Goal: Task Accomplishment & Management: Complete application form

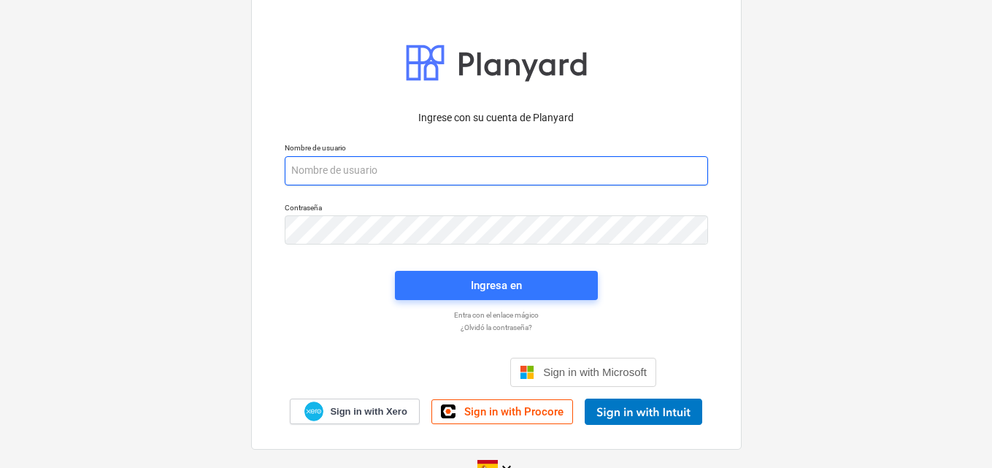
click at [349, 166] on input "email" at bounding box center [496, 170] width 423 height 29
paste input "[EMAIL_ADDRESS][DOMAIN_NAME]"
type input "[EMAIL_ADDRESS][DOMAIN_NAME]"
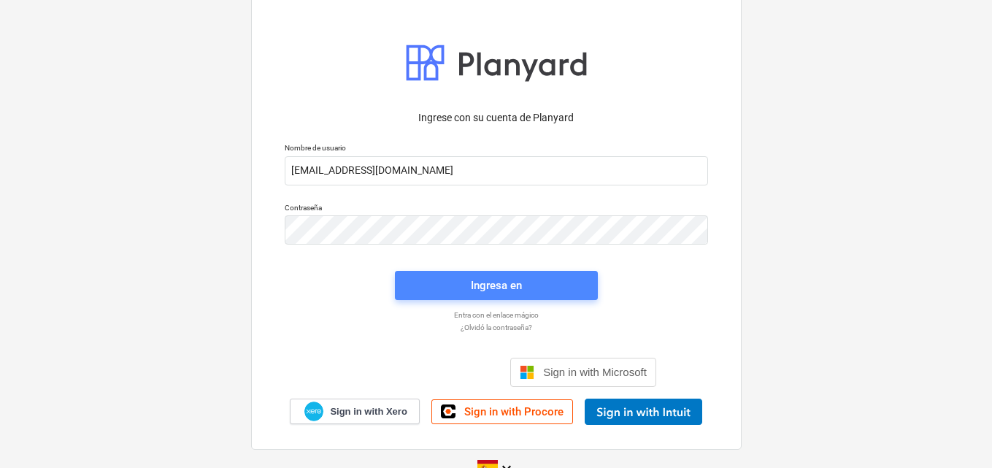
click at [510, 290] on div "Ingresa en" at bounding box center [496, 285] width 51 height 19
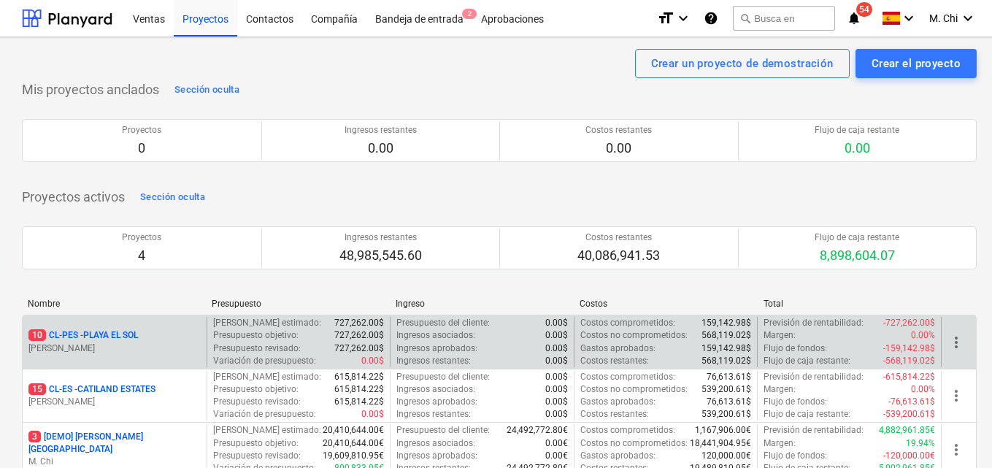
click at [98, 342] on p "[PERSON_NAME]" at bounding box center [114, 348] width 172 height 12
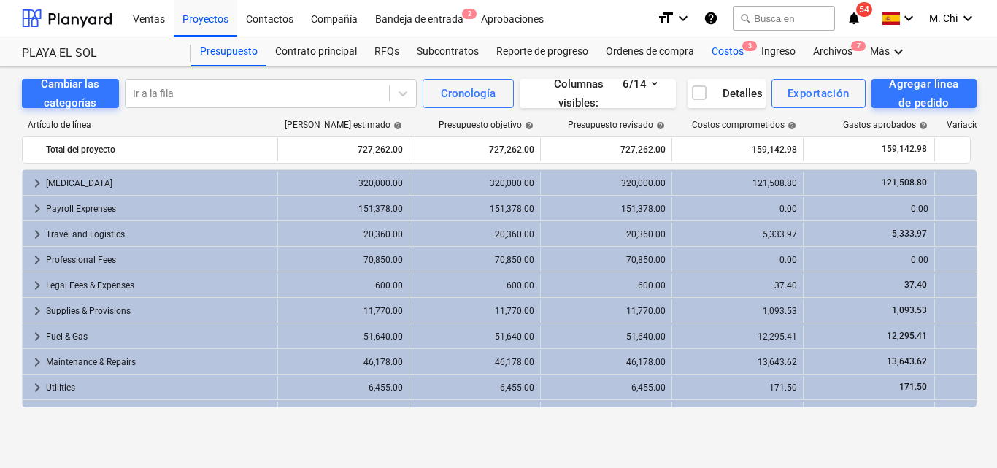
click at [725, 45] on div "Costos 3" at bounding box center [728, 51] width 50 height 29
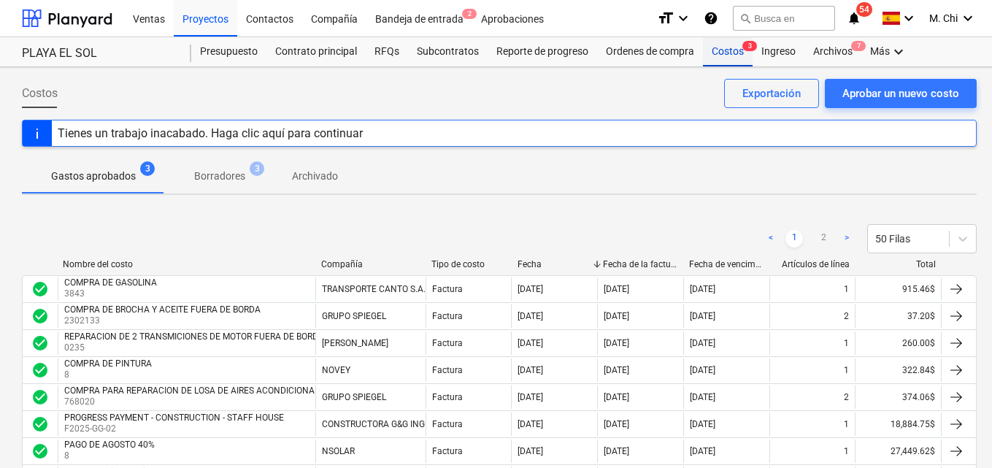
click at [734, 53] on div "Costos 3" at bounding box center [728, 51] width 50 height 29
click at [919, 93] on div "Aprobar un nuevo costo" at bounding box center [900, 93] width 117 height 19
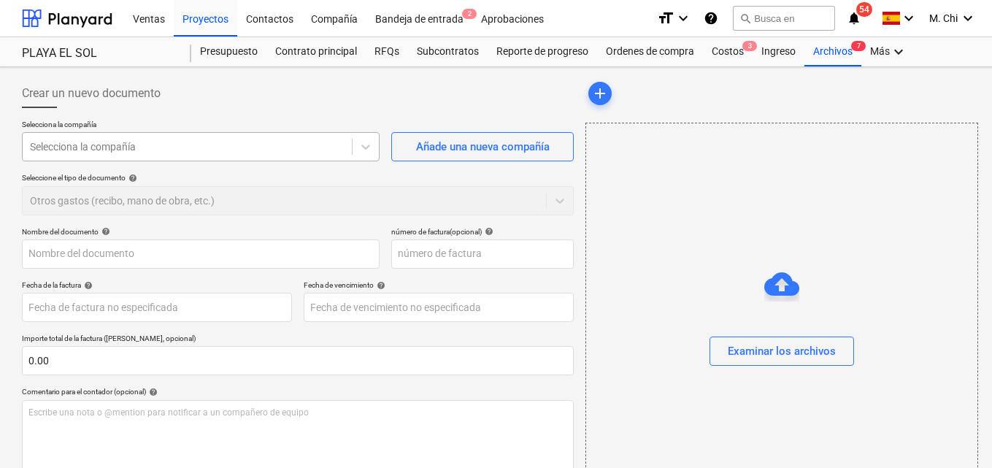
click at [97, 147] on div at bounding box center [187, 146] width 314 height 15
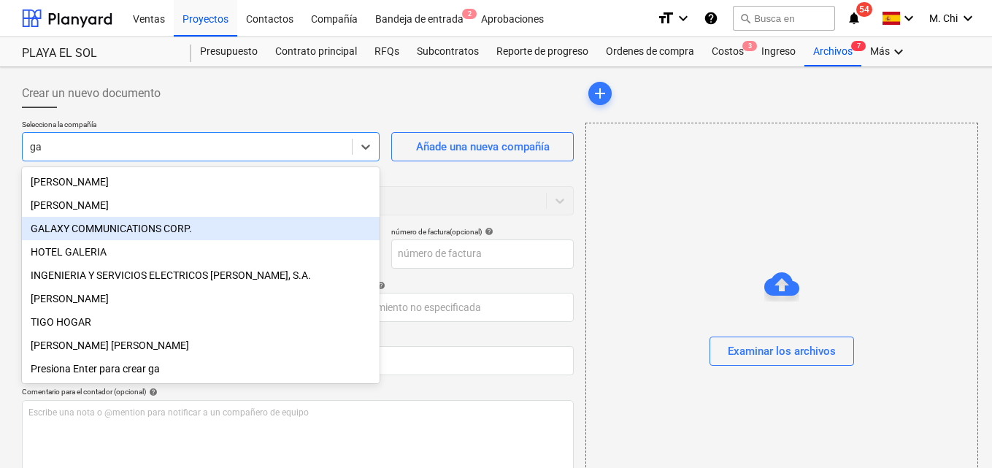
type input "g"
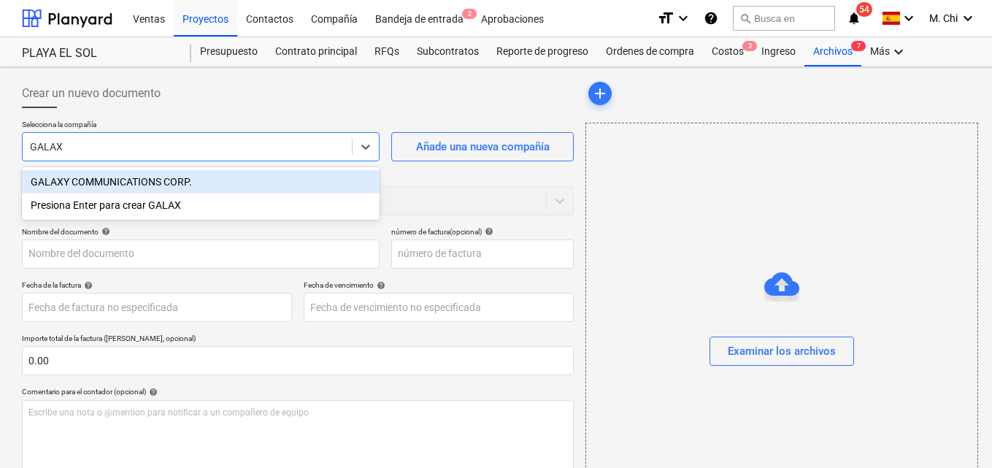
type input "GALAXY"
click at [109, 182] on div "GALAXY COMMUNICATIONS CORP." at bounding box center [201, 181] width 358 height 23
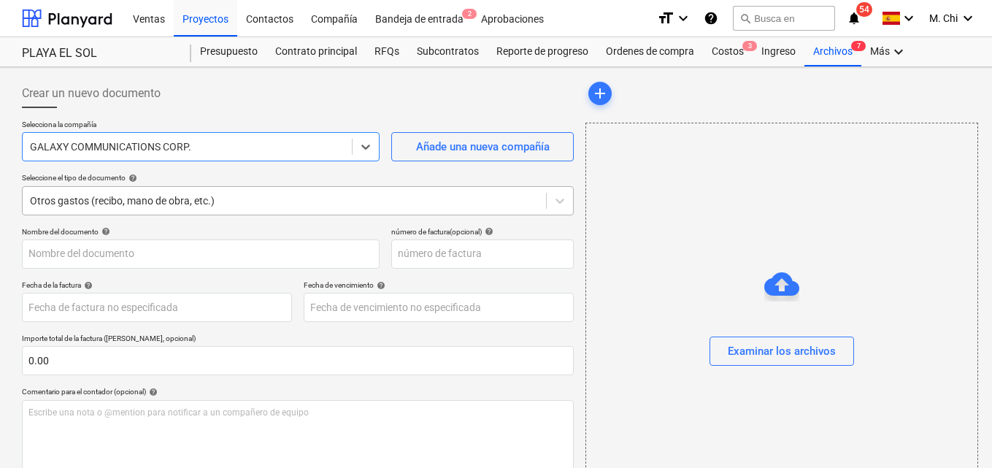
click at [82, 203] on div at bounding box center [284, 200] width 509 height 15
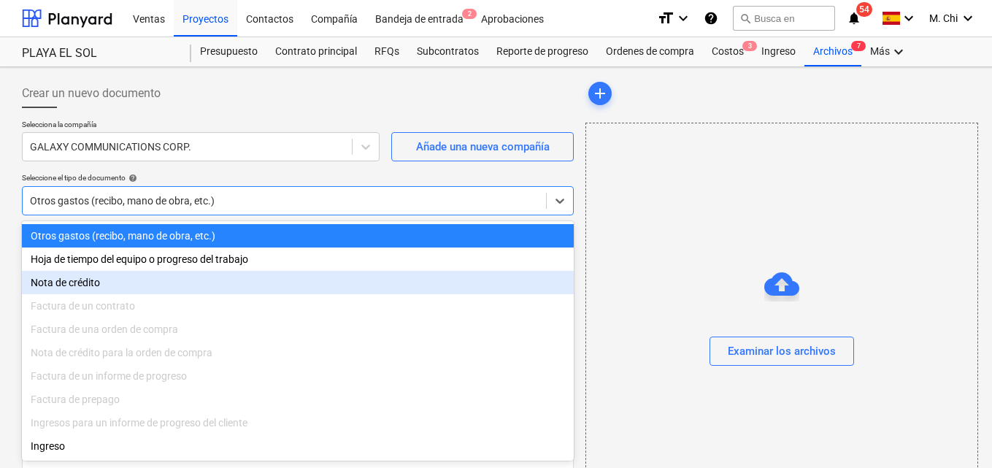
drag, startPoint x: 245, startPoint y: 364, endPoint x: 41, endPoint y: 317, distance: 209.7
click at [234, 359] on div "Nota de crédito para la orden de compra" at bounding box center [298, 352] width 552 height 23
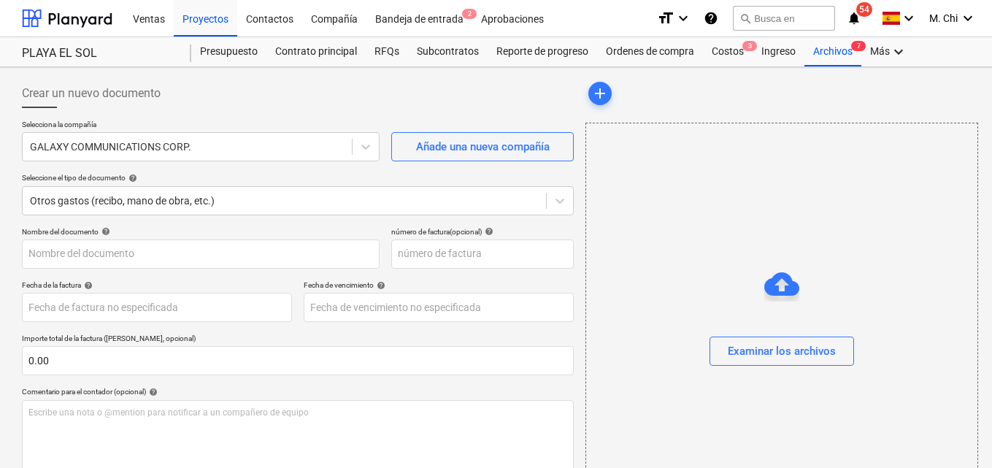
click at [747, 295] on div "Examinar los archivos" at bounding box center [781, 321] width 391 height 111
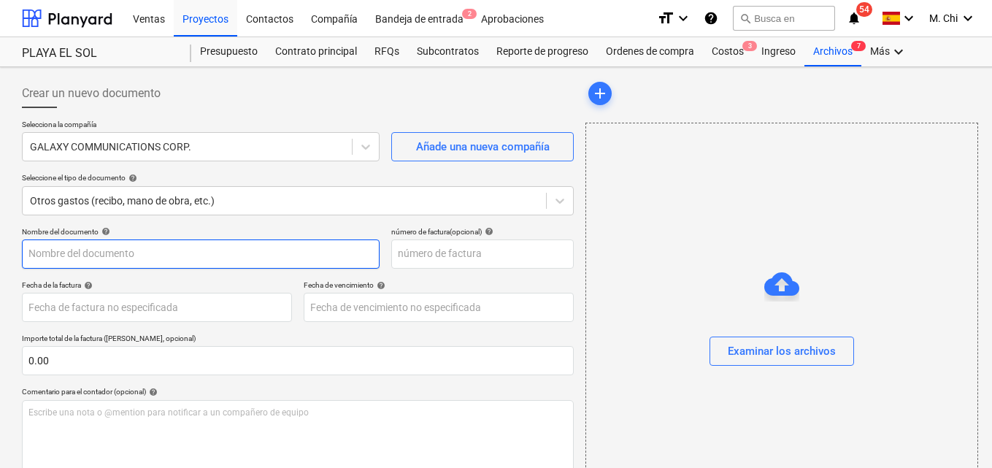
click at [59, 257] on input "text" at bounding box center [201, 253] width 358 height 29
type input "TELEFONO FIJO DE PLAYA EL SOL"
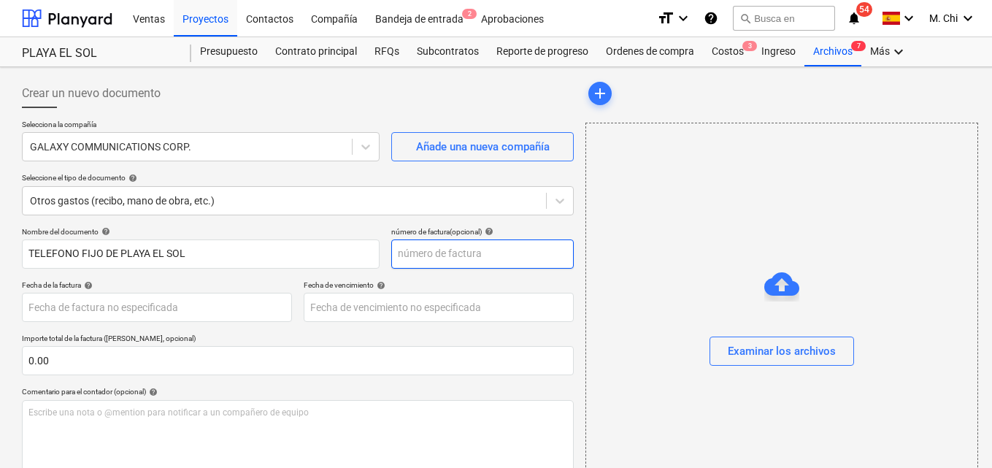
click at [436, 241] on input "text" at bounding box center [482, 253] width 182 height 29
type input "7"
type input "07"
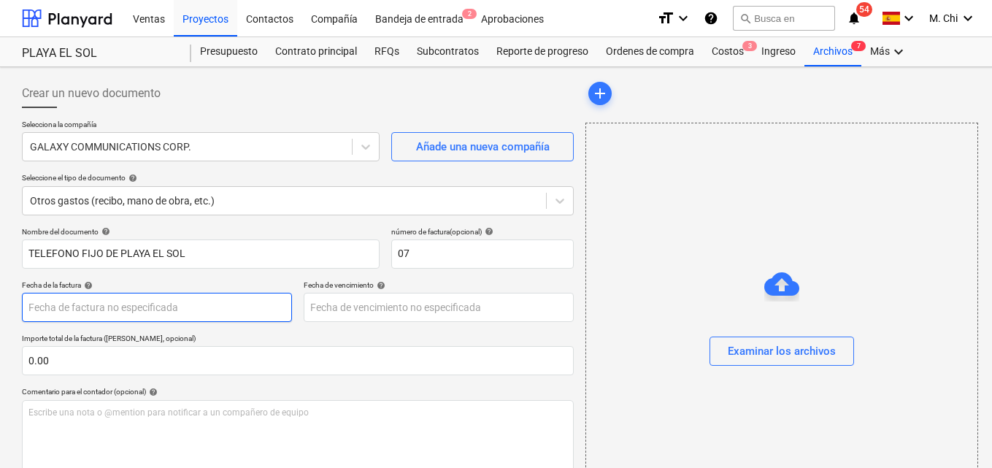
click at [64, 305] on body "Ventas Proyectos Contactos Compañía Bandeja de entrada 2 Aprobaciones format_si…" at bounding box center [496, 234] width 992 height 468
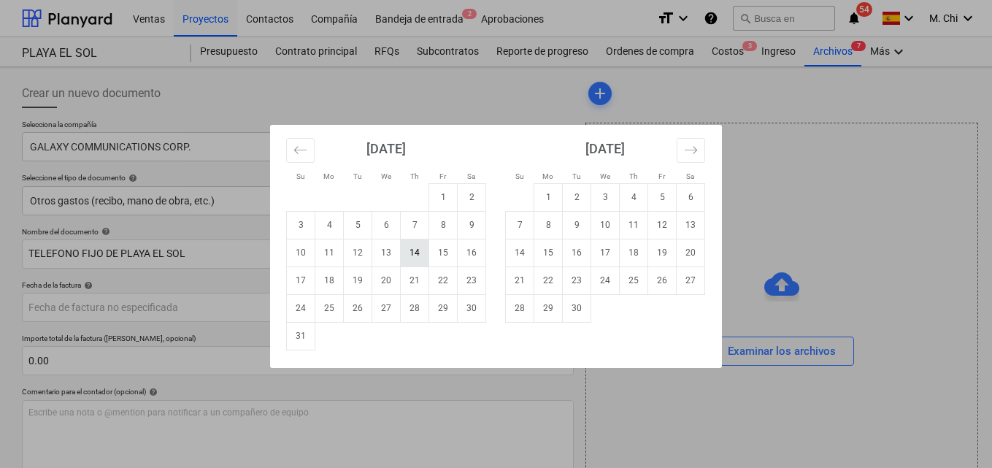
click at [415, 255] on td "14" at bounding box center [415, 253] width 28 height 28
type input "[DATE]"
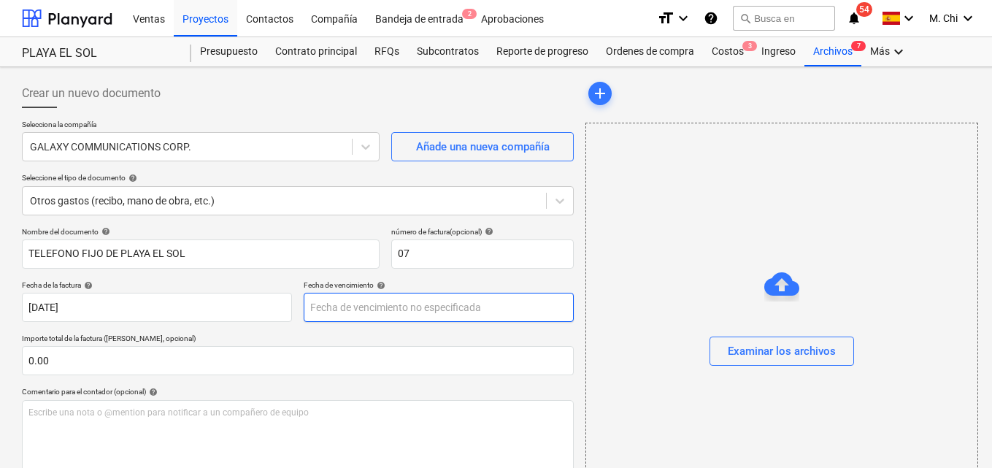
click at [335, 306] on body "Ventas Proyectos Contactos Compañía Bandeja de entrada 2 Aprobaciones format_si…" at bounding box center [496, 234] width 992 height 468
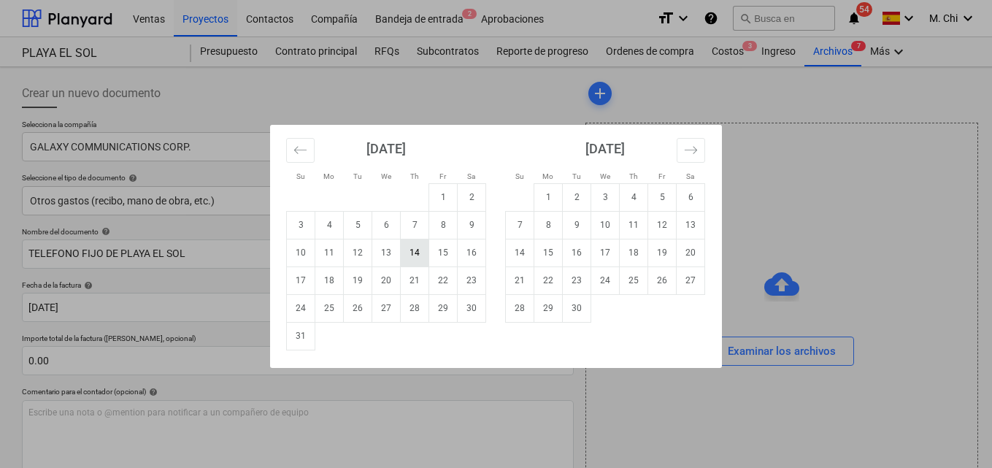
click at [412, 253] on td "14" at bounding box center [415, 253] width 28 height 28
type input "[DATE]"
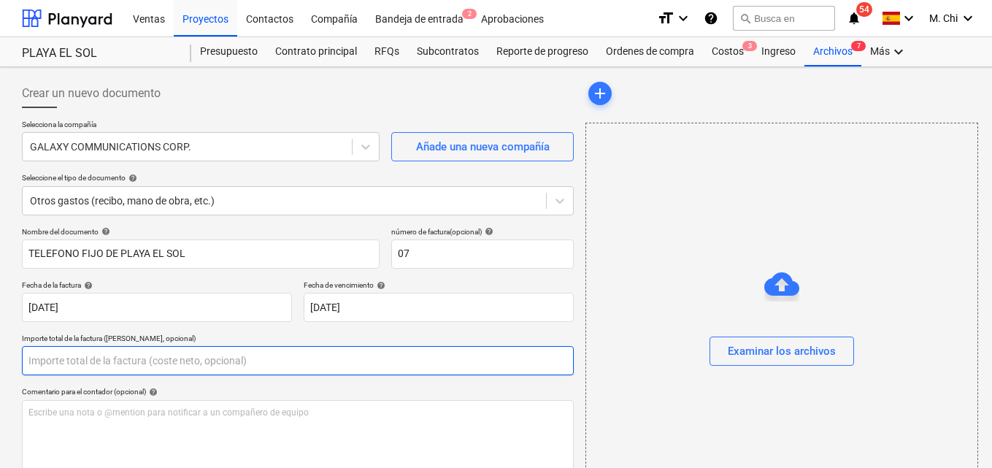
click at [115, 370] on input "text" at bounding box center [298, 360] width 552 height 29
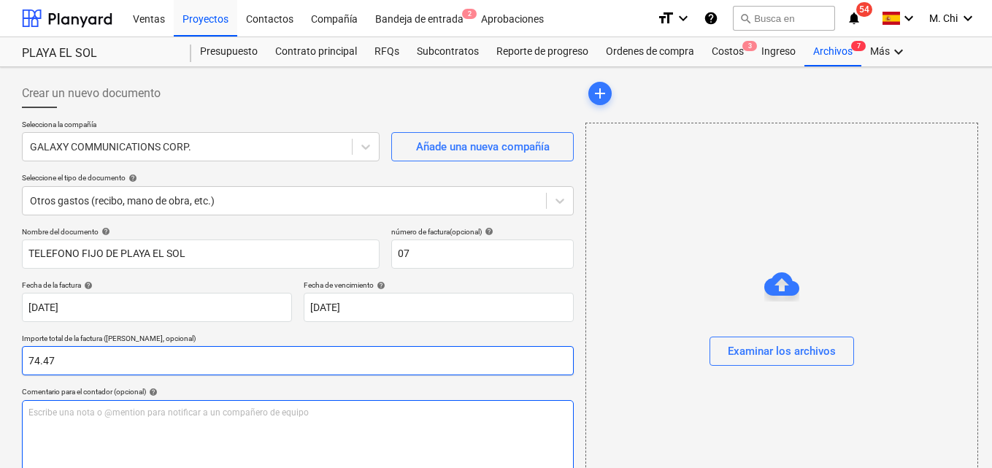
type input "74.47"
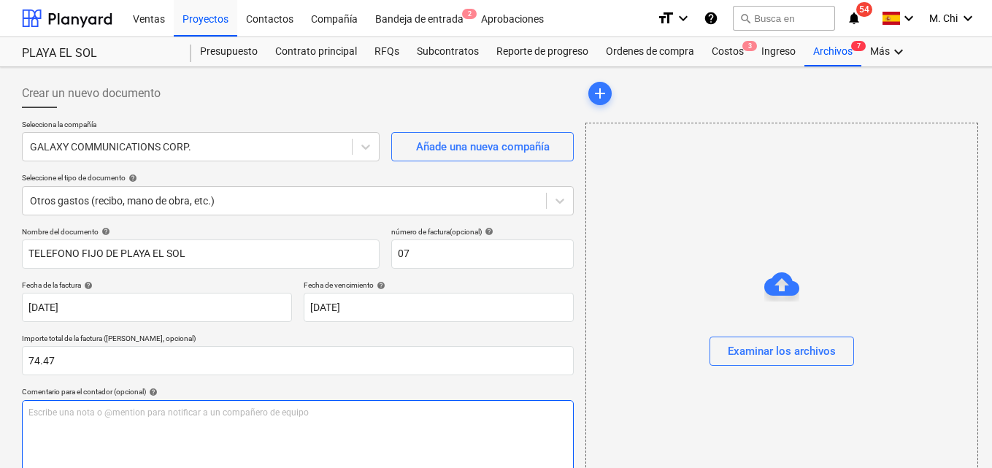
click at [81, 421] on div "Escribe una nota o @mention para notificar a un compañero de equipo ﻿" at bounding box center [298, 443] width 552 height 86
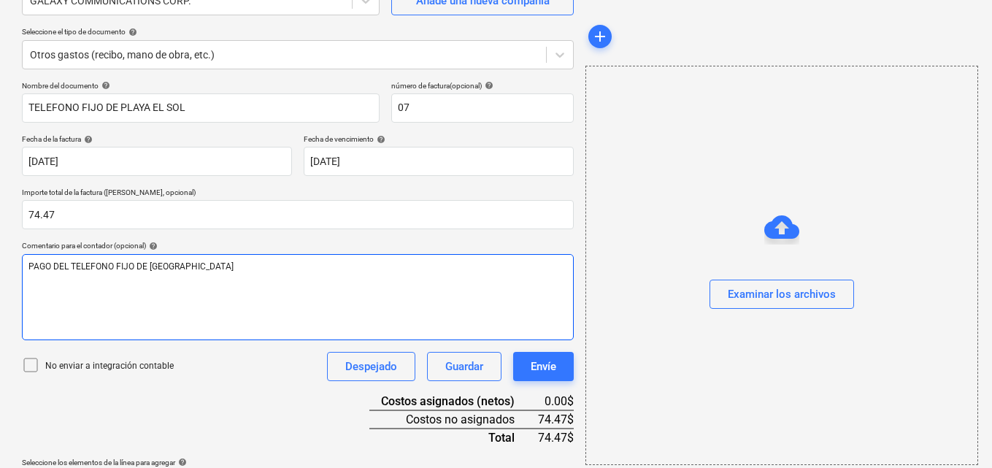
scroll to position [189, 0]
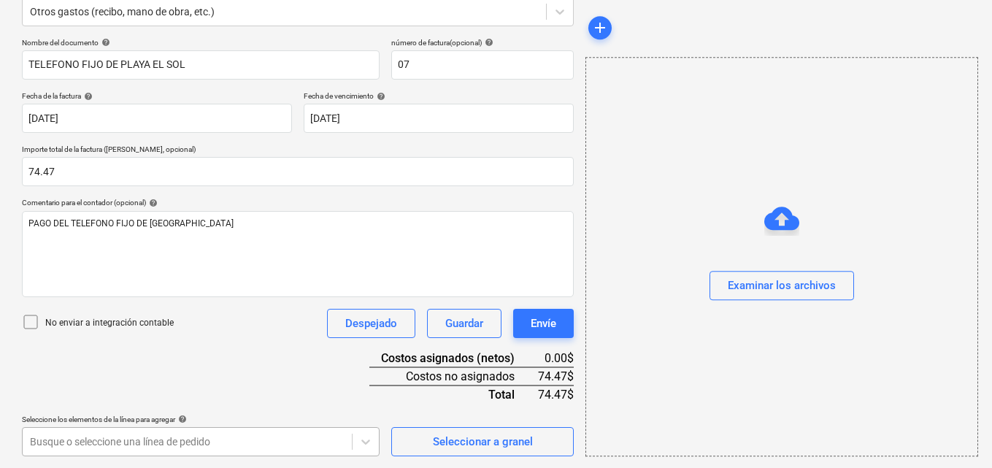
click at [83, 279] on body "Ventas Proyectos Contactos Compañía Bandeja de entrada 2 Aprobaciones format_si…" at bounding box center [496, 45] width 992 height 468
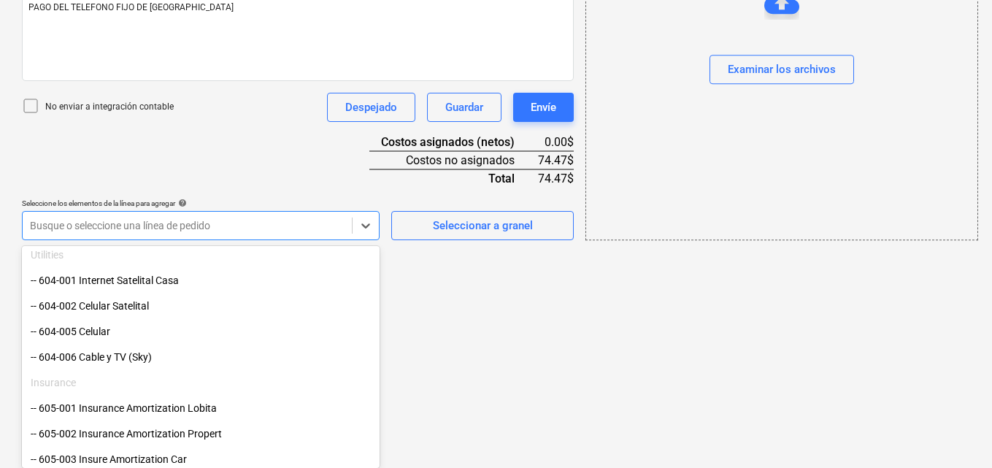
scroll to position [876, 0]
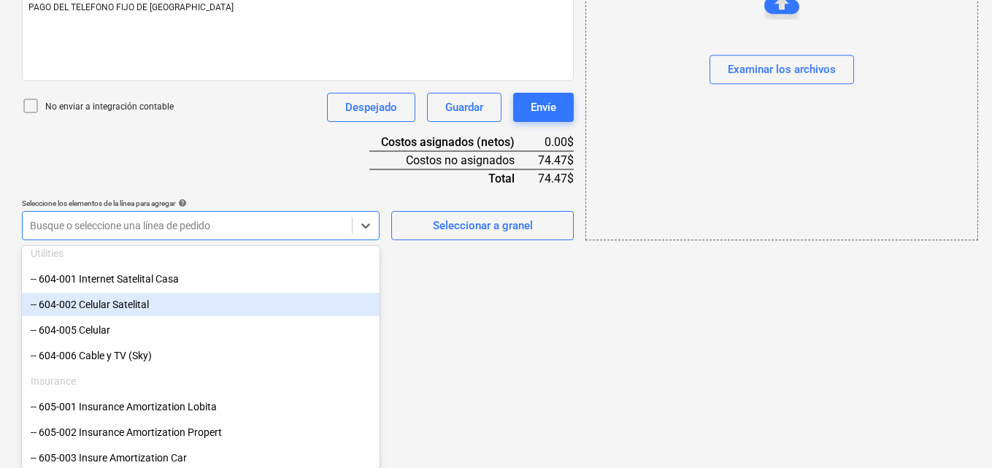
click at [111, 308] on div "-- 604-002 Celular Satelital" at bounding box center [201, 304] width 358 height 23
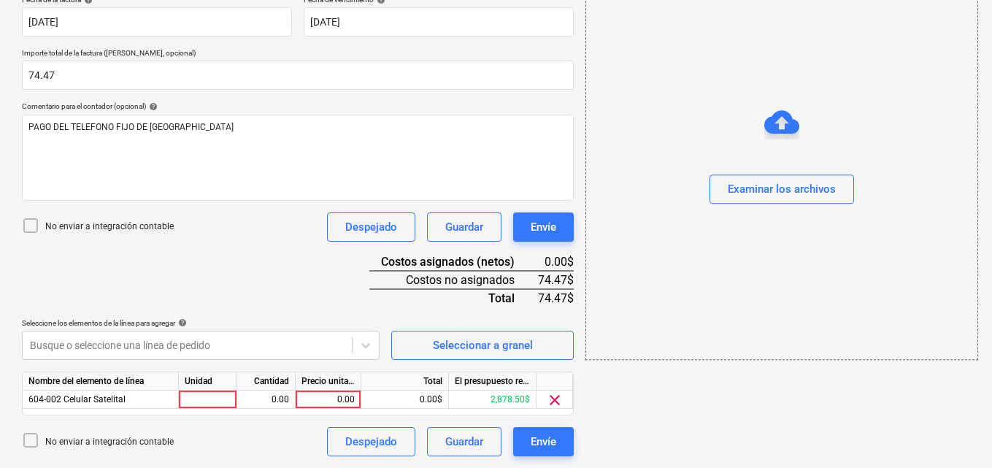
scroll to position [285, 0]
drag, startPoint x: 795, startPoint y: 193, endPoint x: 814, endPoint y: 496, distance: 303.4
click at [777, 188] on div "Examinar los archivos" at bounding box center [781, 189] width 108 height 19
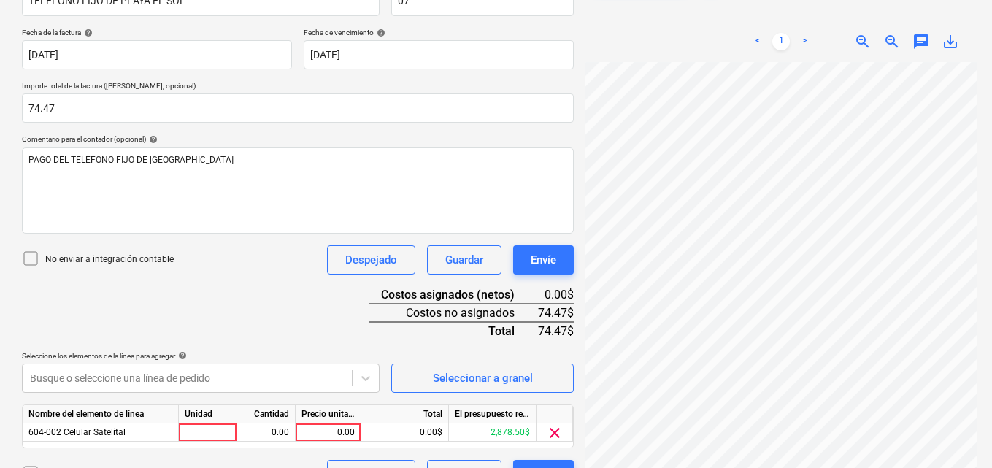
scroll to position [285, 0]
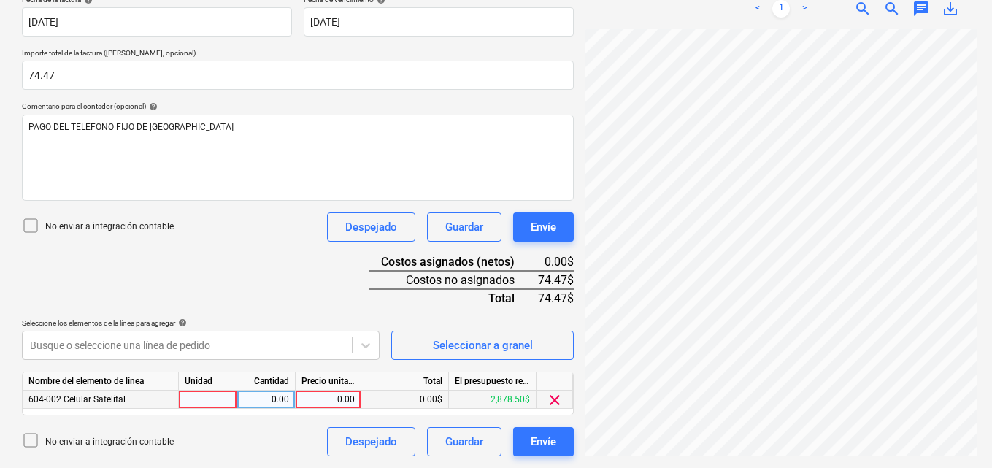
click at [213, 397] on div at bounding box center [208, 399] width 58 height 18
type input "1"
click at [267, 398] on div "0.00" at bounding box center [266, 399] width 46 height 18
click at [317, 398] on div "0.00" at bounding box center [327, 399] width 53 height 18
type input "74.47"
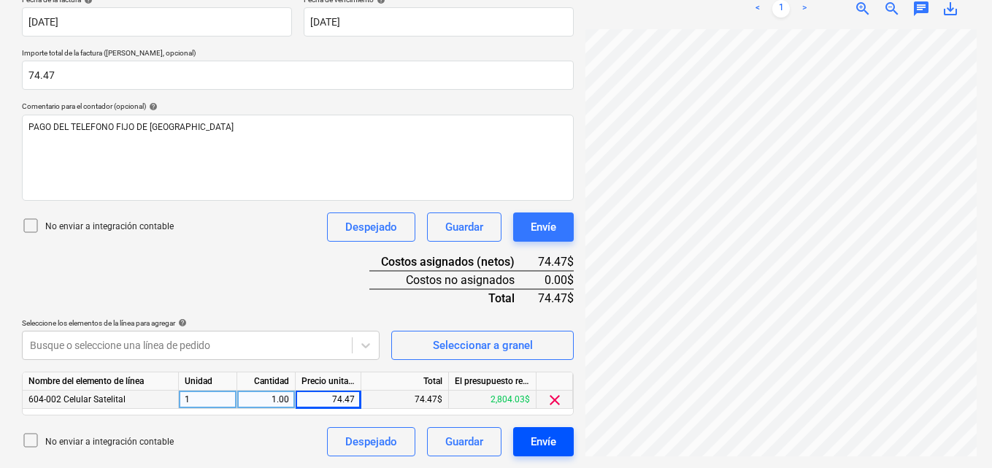
click at [546, 439] on div "Envíe" at bounding box center [543, 441] width 26 height 19
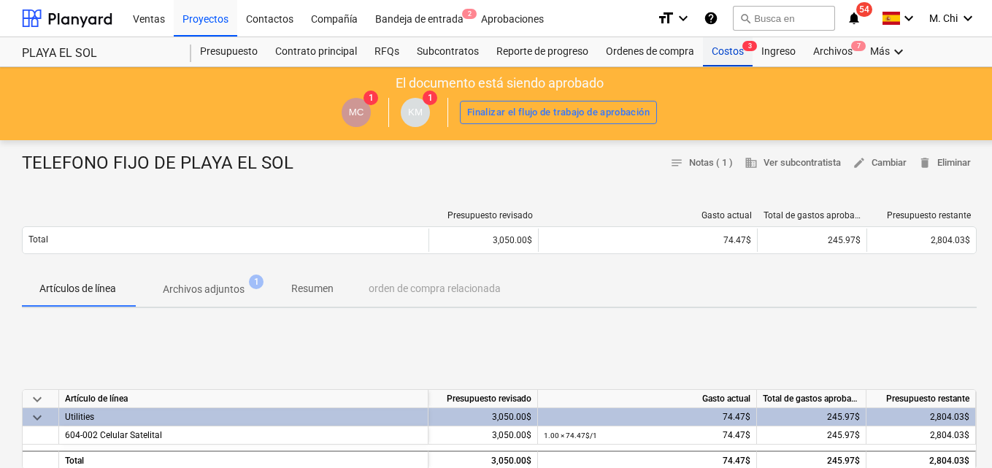
click at [719, 50] on div "Costos 3" at bounding box center [728, 51] width 50 height 29
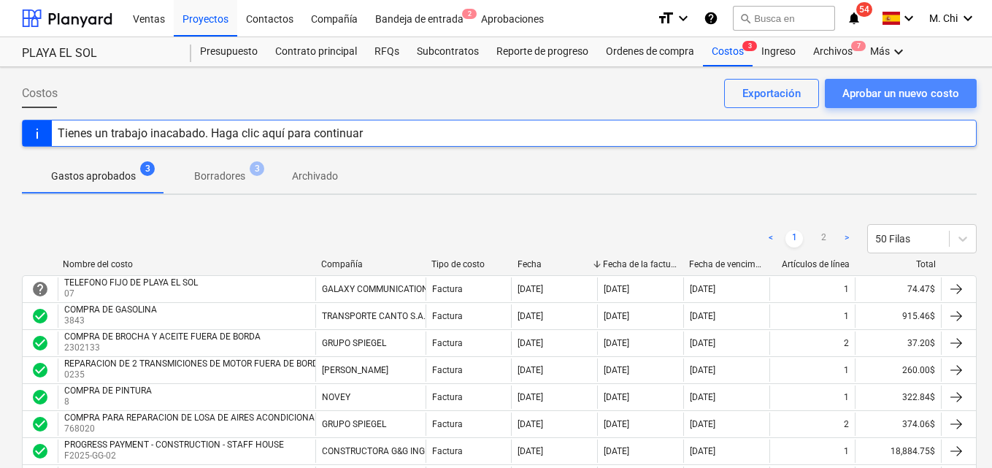
click at [900, 87] on div "Aprobar un nuevo costo" at bounding box center [900, 93] width 117 height 19
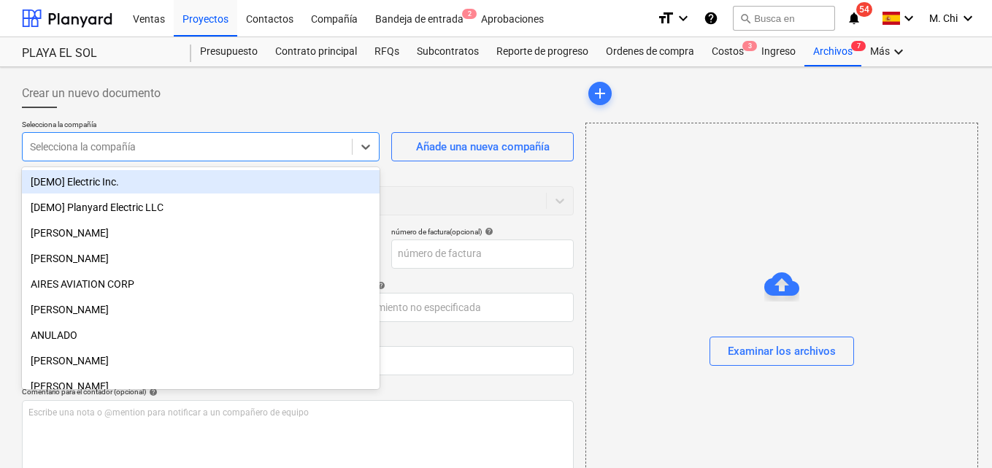
click at [132, 148] on div at bounding box center [187, 146] width 314 height 15
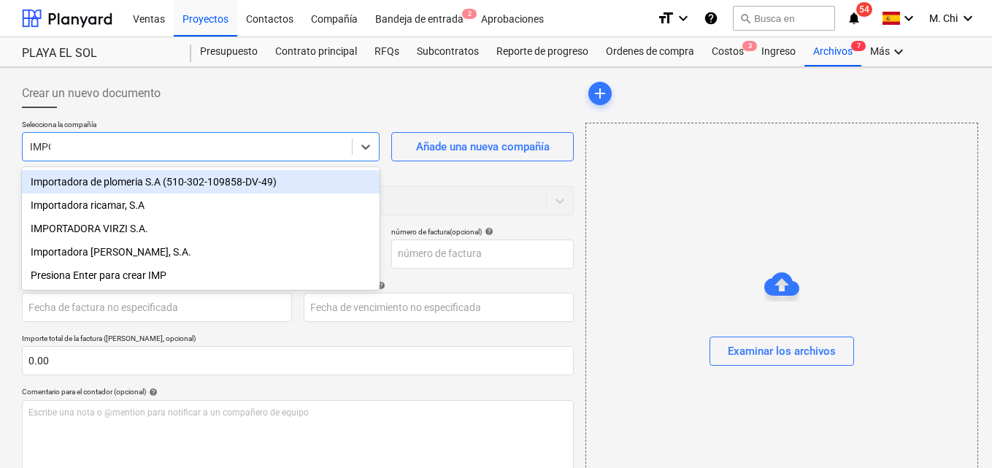
type input "IMPOR"
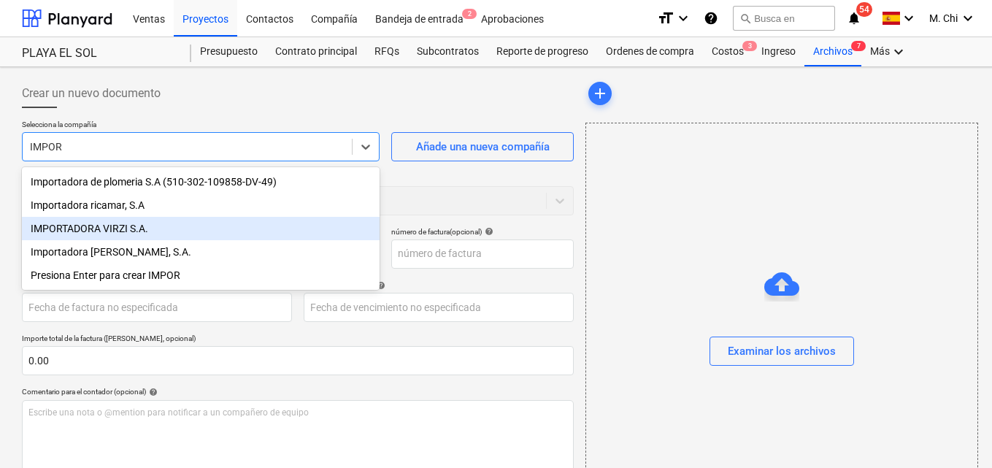
click at [96, 228] on div "IMPORTADORA VIRZI S.A." at bounding box center [201, 228] width 358 height 23
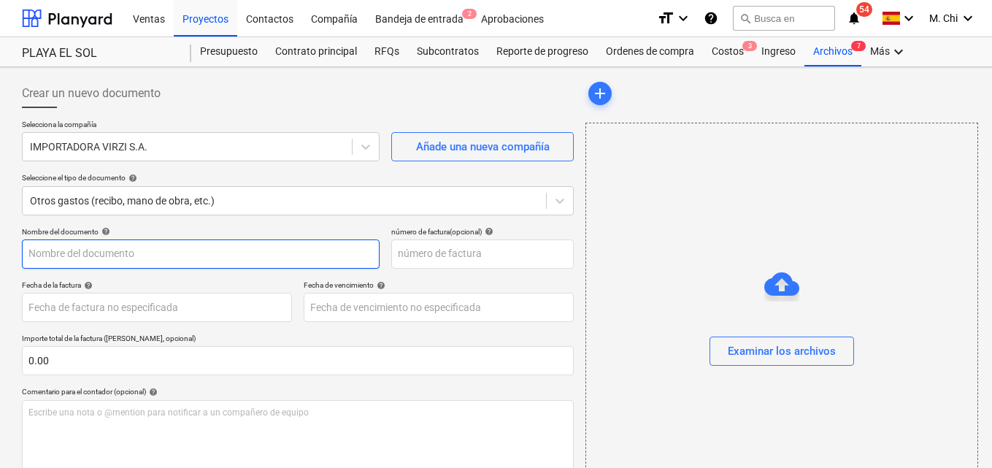
click at [84, 267] on input "text" at bounding box center [201, 253] width 358 height 29
type input "COMPRA DE PROVISIONES"
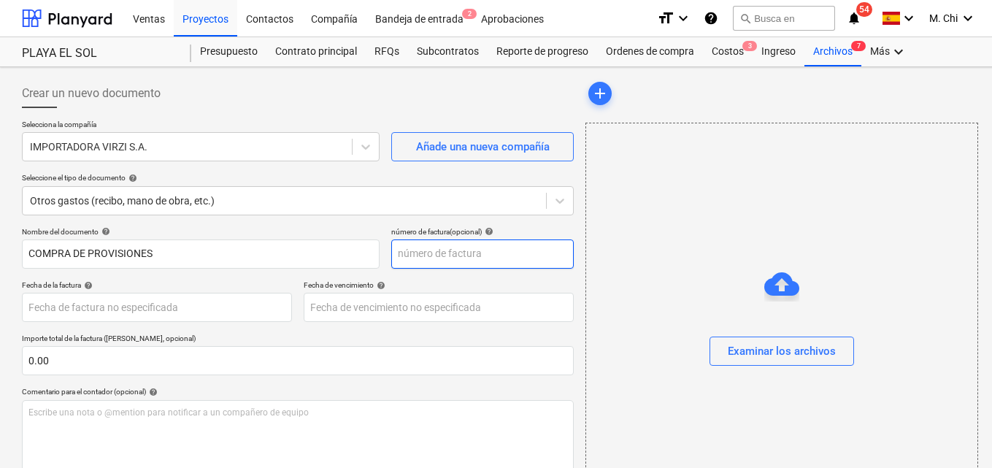
click at [449, 252] on input "text" at bounding box center [482, 253] width 182 height 29
type input "142017"
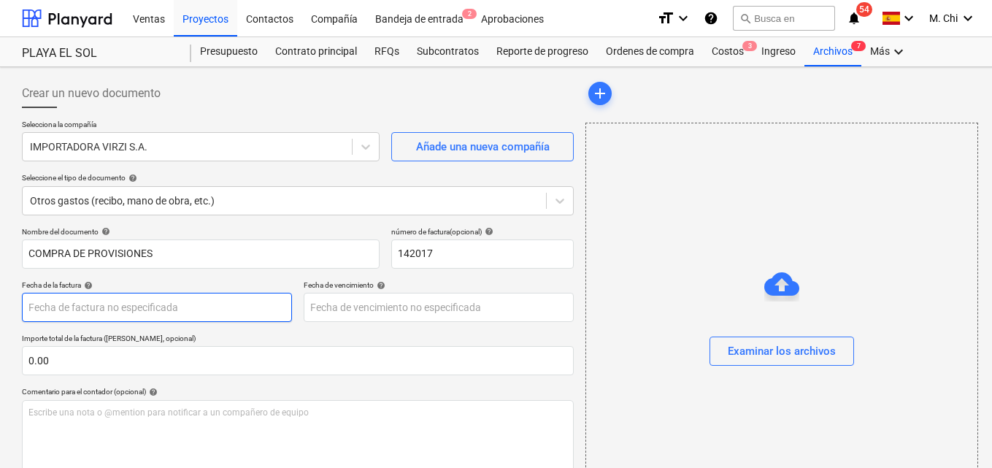
click at [161, 307] on body "Ventas Proyectos Contactos Compañía Bandeja de entrada 2 Aprobaciones format_si…" at bounding box center [496, 234] width 992 height 468
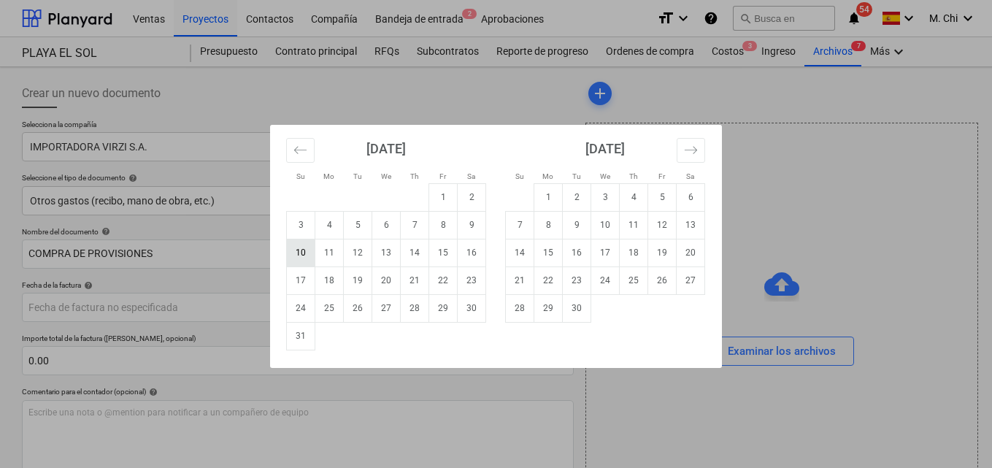
click at [300, 250] on td "10" at bounding box center [301, 253] width 28 height 28
type input "[DATE]"
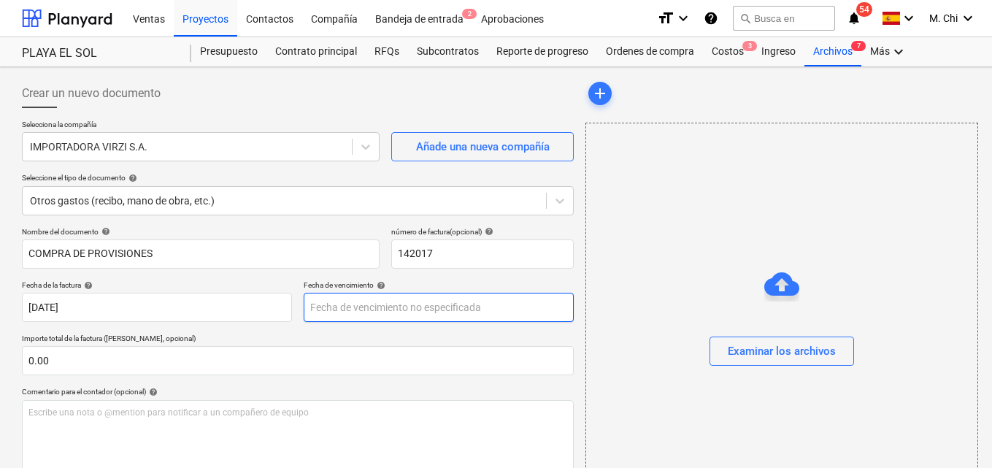
click at [384, 301] on body "Ventas Proyectos Contactos Compañía Bandeja de entrada 2 Aprobaciones format_si…" at bounding box center [496, 234] width 992 height 468
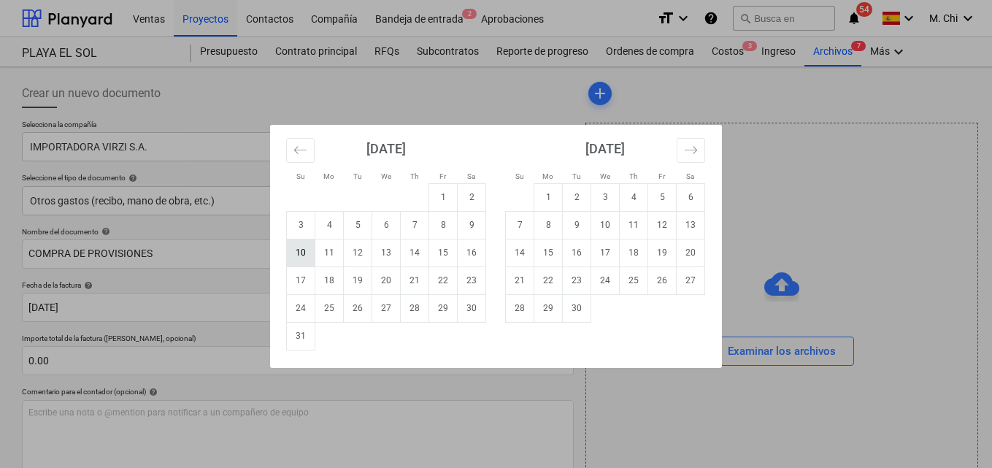
click at [308, 253] on td "10" at bounding box center [301, 253] width 28 height 28
type input "[DATE]"
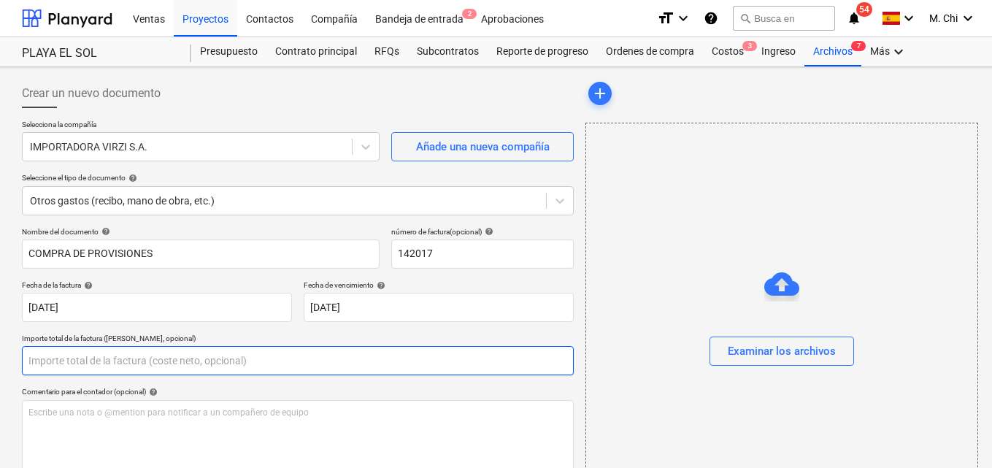
click at [42, 356] on input "text" at bounding box center [298, 360] width 552 height 29
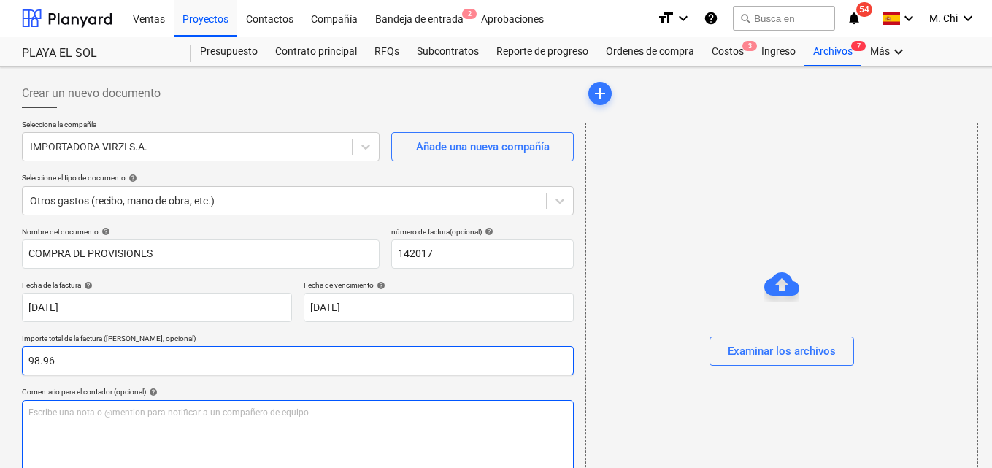
type input "98.96"
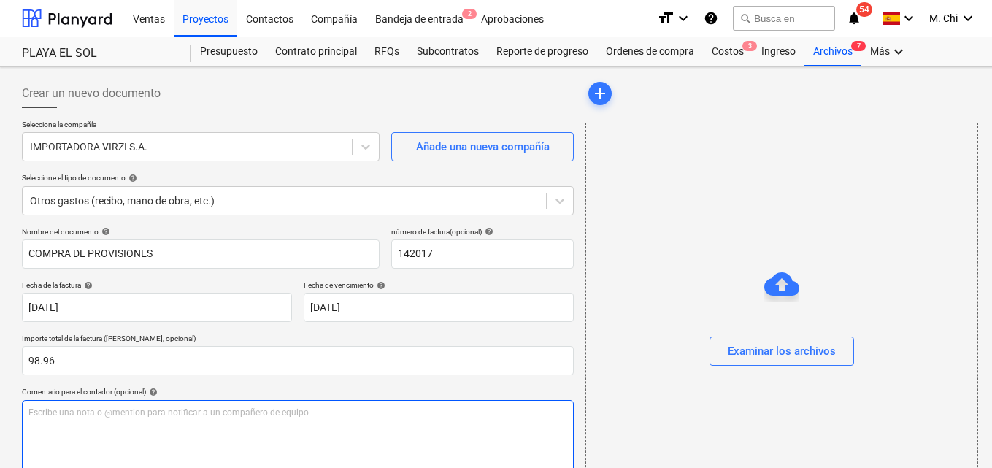
click at [74, 430] on div "Escribe una nota o @mention para notificar a un compañero de equipo ﻿" at bounding box center [298, 443] width 552 height 86
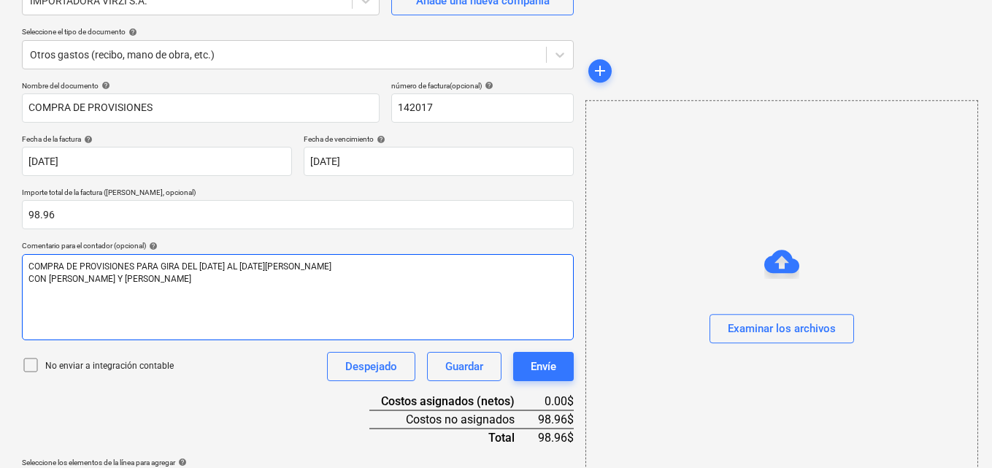
scroll to position [189, 0]
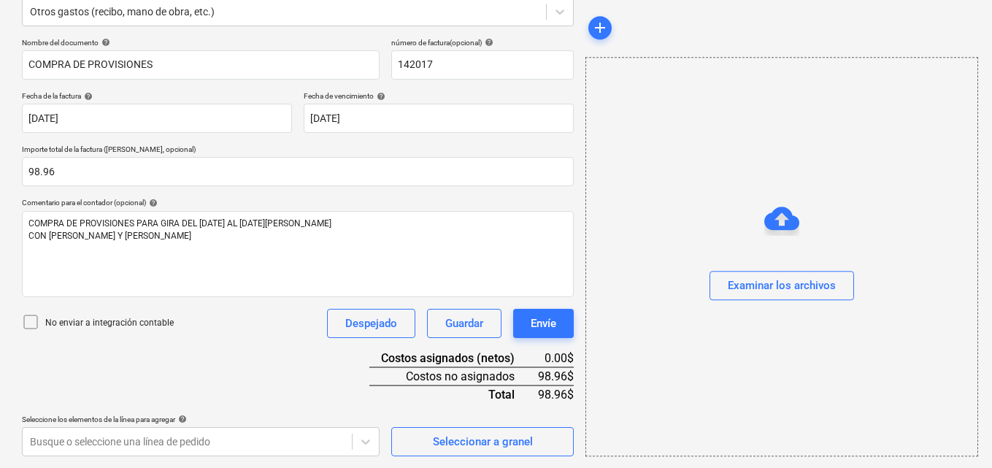
click at [97, 412] on div "Crear un nuevo documento Selecciona la compañía IMPORTADORA [PERSON_NAME] S.A. …" at bounding box center [297, 173] width 563 height 578
drag, startPoint x: 97, startPoint y: 412, endPoint x: 664, endPoint y: 414, distance: 566.9
click at [703, 412] on div "Examinar los archivos" at bounding box center [781, 256] width 393 height 399
click at [178, 279] on body "Ventas Proyectos Contactos Compañía Bandeja de entrada 2 Aprobaciones format_si…" at bounding box center [496, 45] width 992 height 468
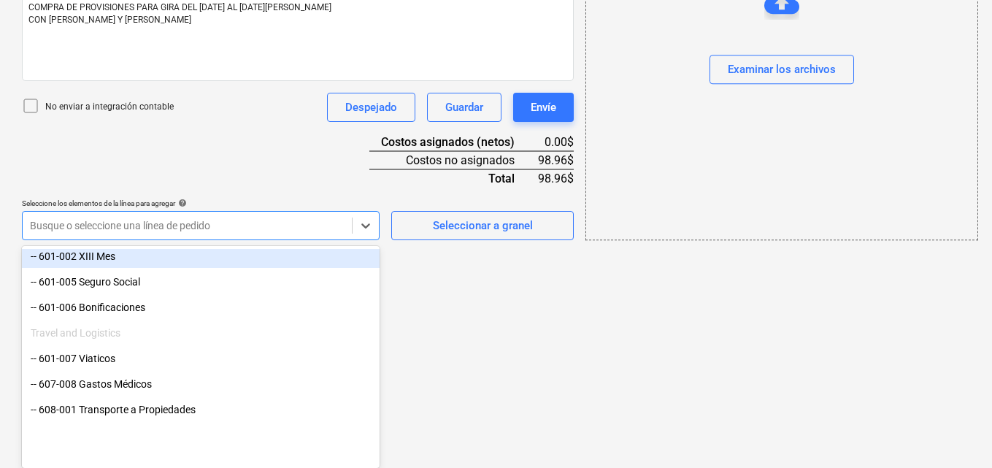
scroll to position [219, 0]
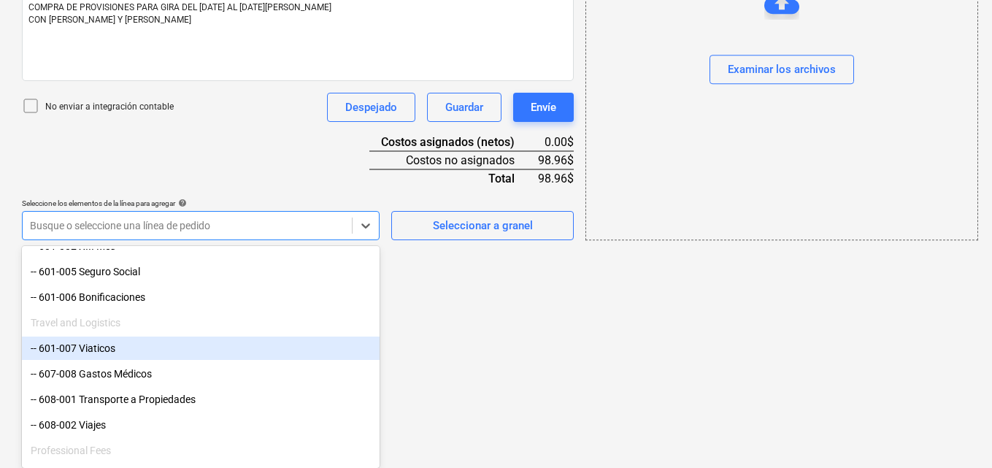
click at [108, 344] on div "-- 601-007 Viaticos" at bounding box center [201, 347] width 358 height 23
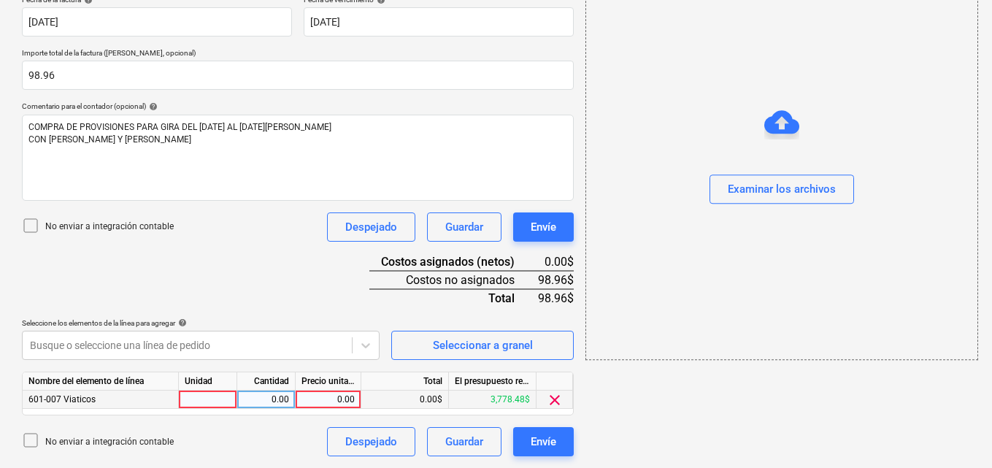
click at [208, 403] on div at bounding box center [208, 399] width 58 height 18
type input "1"
click at [255, 392] on div "0.00" at bounding box center [266, 399] width 46 height 18
click at [315, 395] on div "0.00" at bounding box center [327, 399] width 53 height 18
type input "98.96"
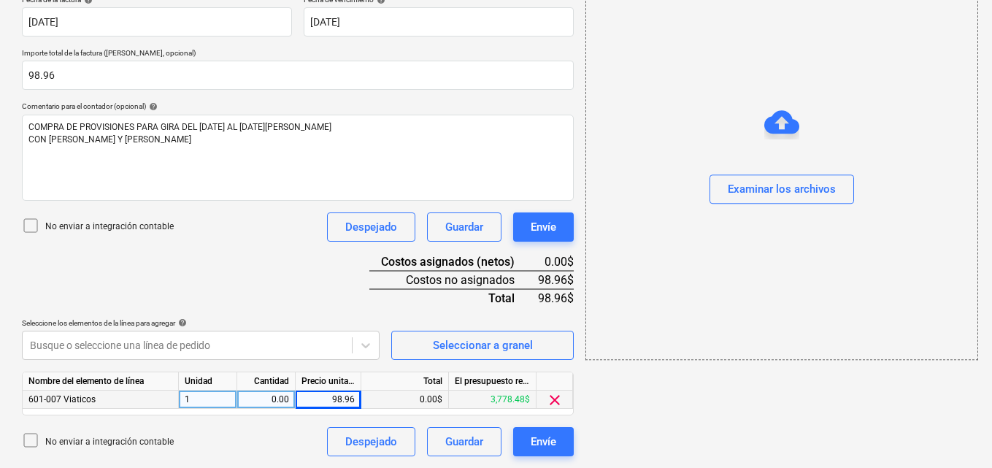
click at [790, 448] on div "add Examinar los archivos" at bounding box center [780, 125] width 403 height 674
click at [780, 176] on button "Examinar los archivos" at bounding box center [781, 189] width 144 height 29
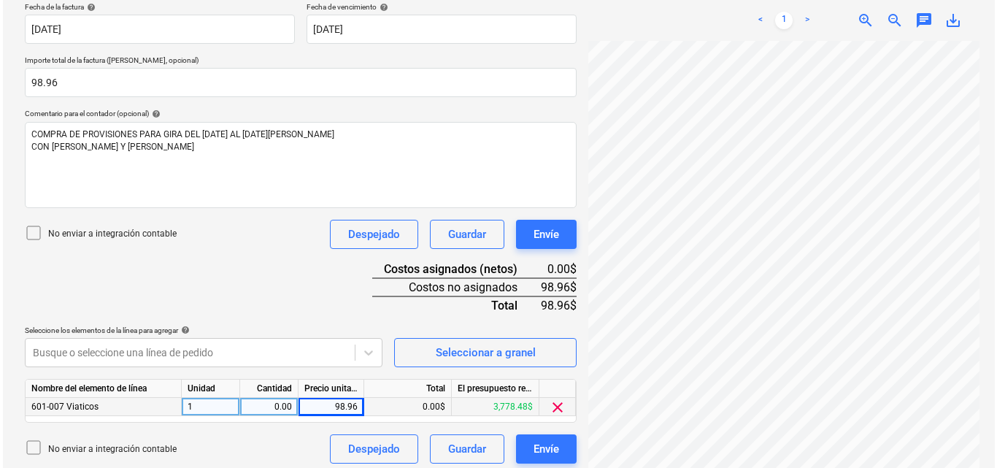
scroll to position [285, 0]
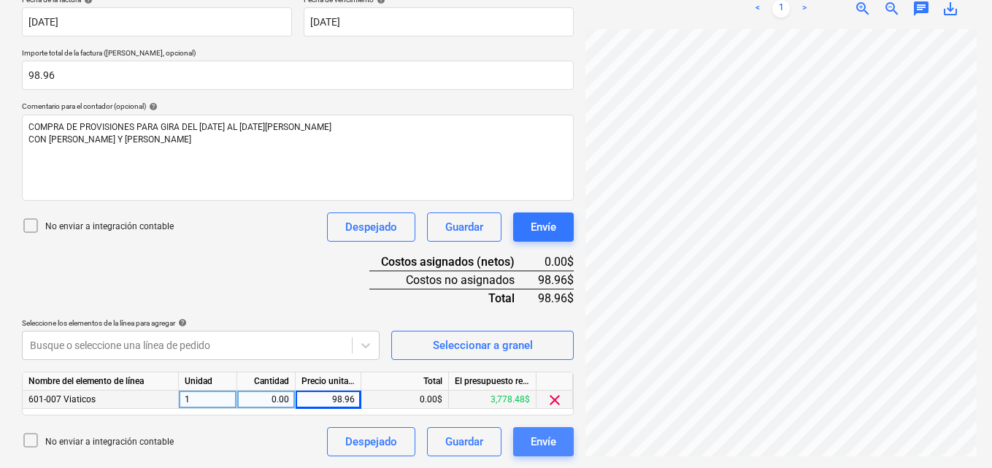
click at [557, 454] on button "Envíe" at bounding box center [543, 441] width 61 height 29
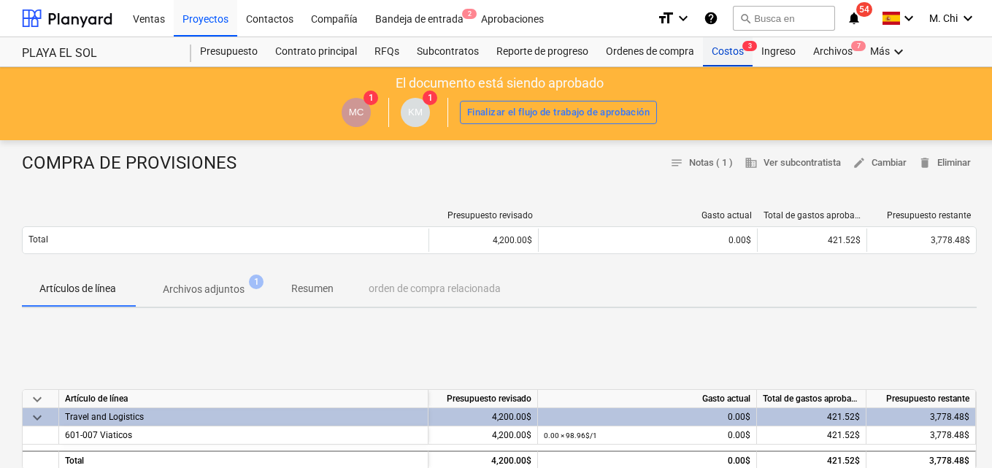
click at [721, 38] on div "Costos 3" at bounding box center [728, 51] width 50 height 29
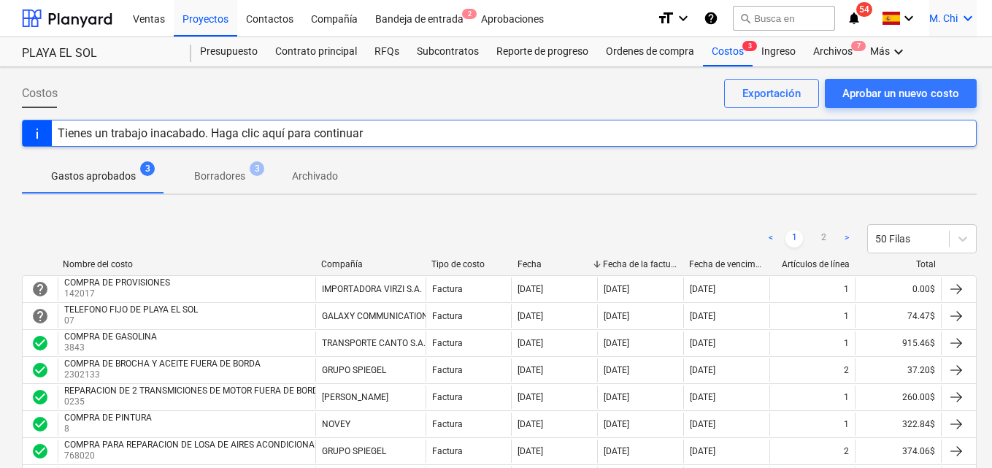
click at [969, 18] on icon "keyboard_arrow_down" at bounding box center [968, 18] width 18 height 18
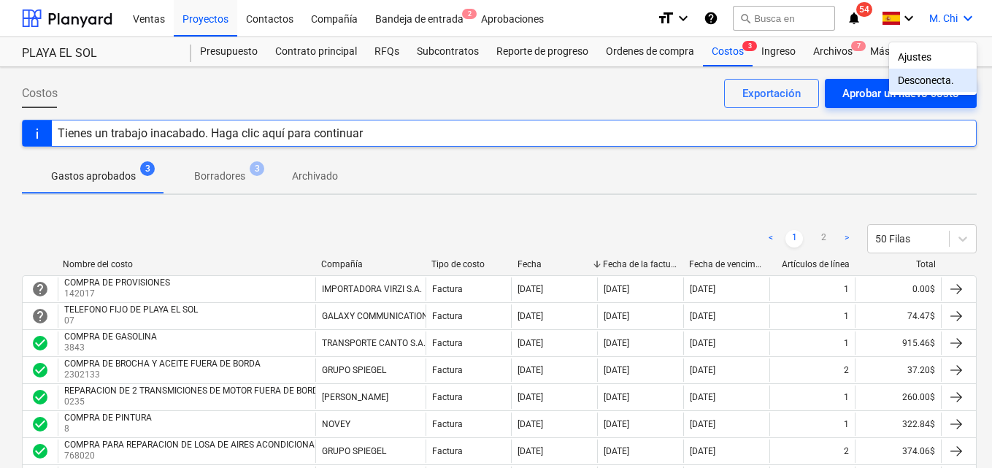
click at [938, 79] on div "Desconecta." at bounding box center [933, 80] width 88 height 23
